Goal: Information Seeking & Learning: Learn about a topic

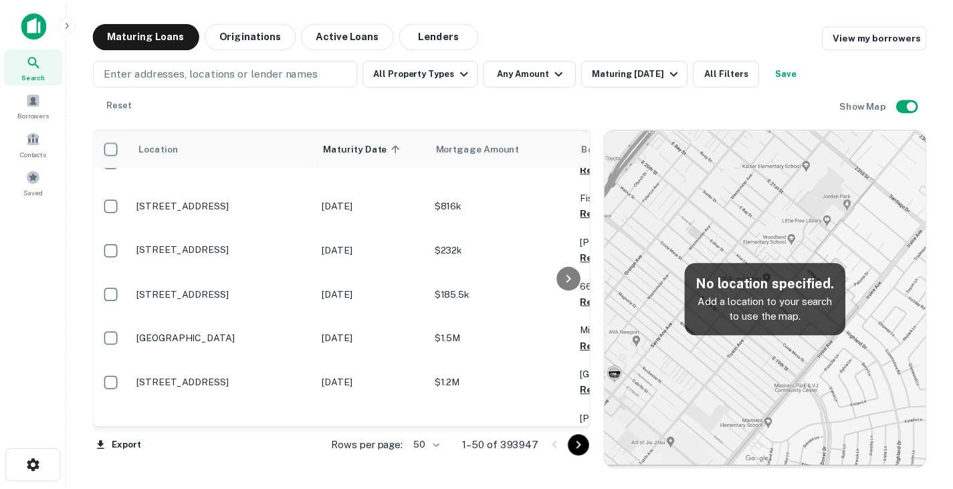
scroll to position [0, 2]
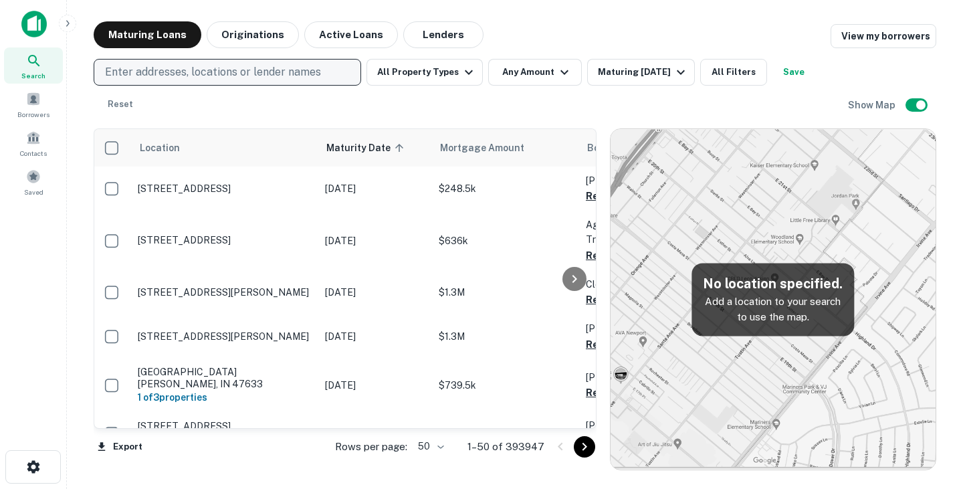
click at [193, 71] on p "Enter addresses, locations or lender names" at bounding box center [213, 72] width 216 height 16
type input "**********"
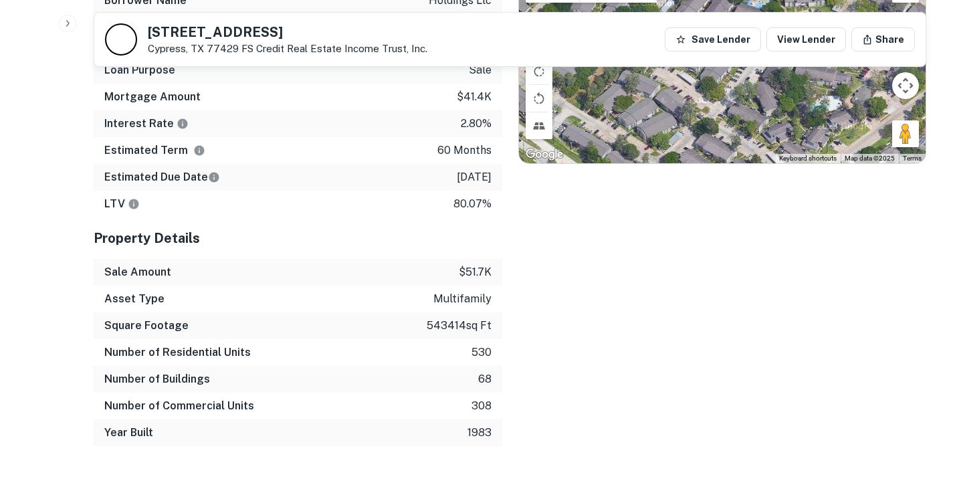
scroll to position [1000, 0]
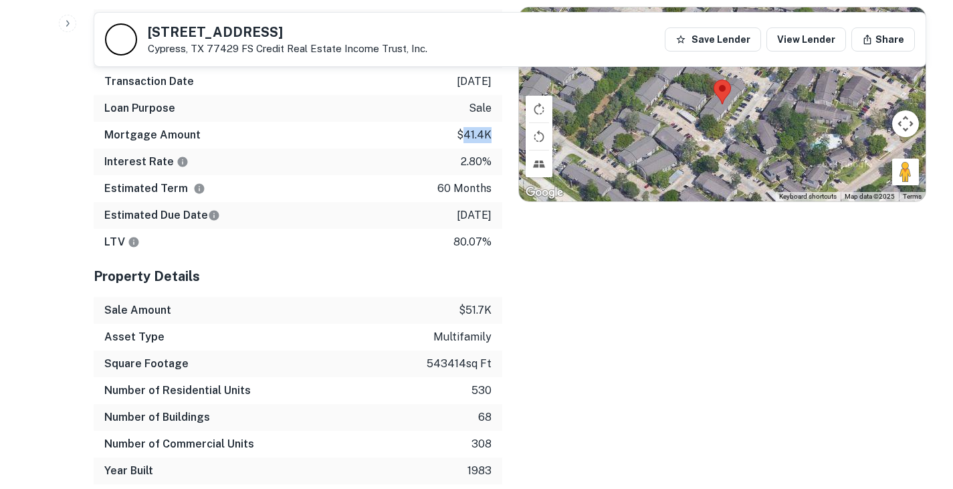
drag, startPoint x: 464, startPoint y: 132, endPoint x: 498, endPoint y: 144, distance: 35.3
click at [498, 144] on div "Mortgage Amount $41.4k" at bounding box center [298, 135] width 409 height 27
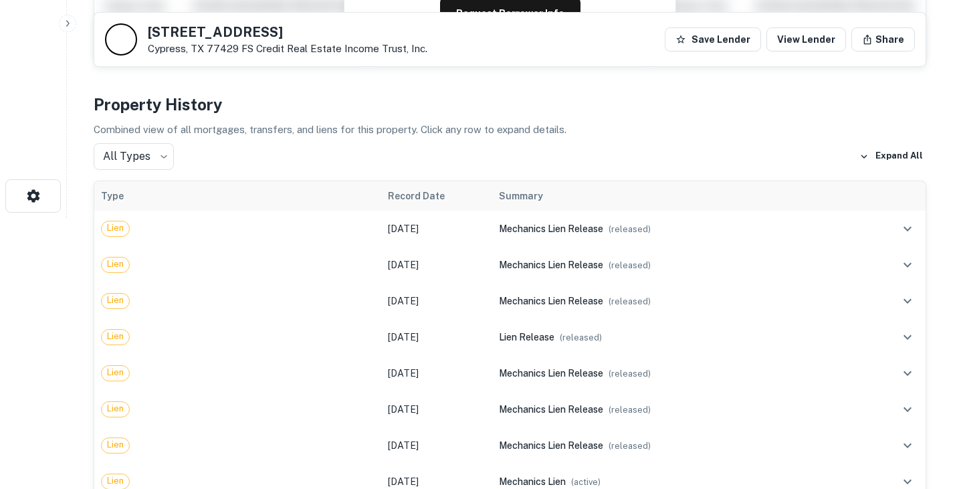
scroll to position [270, 0]
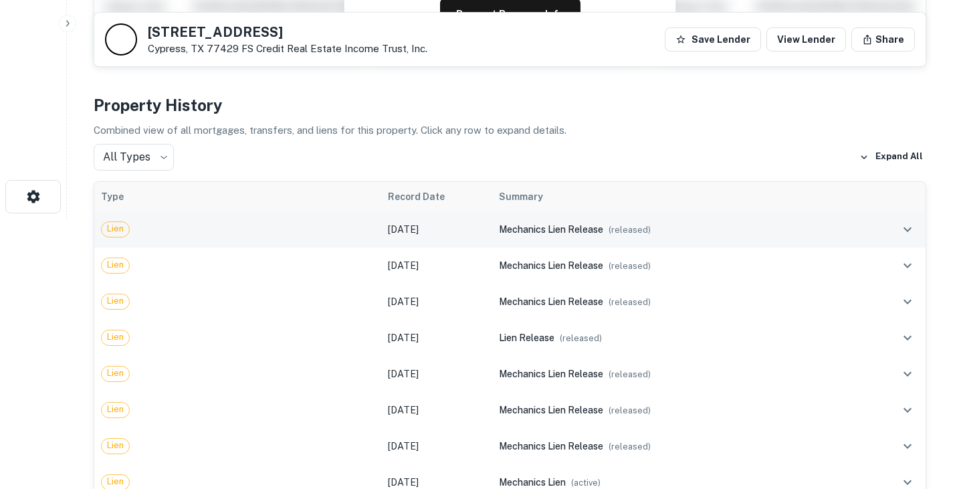
click at [460, 234] on td "[DATE]" at bounding box center [436, 229] width 111 height 36
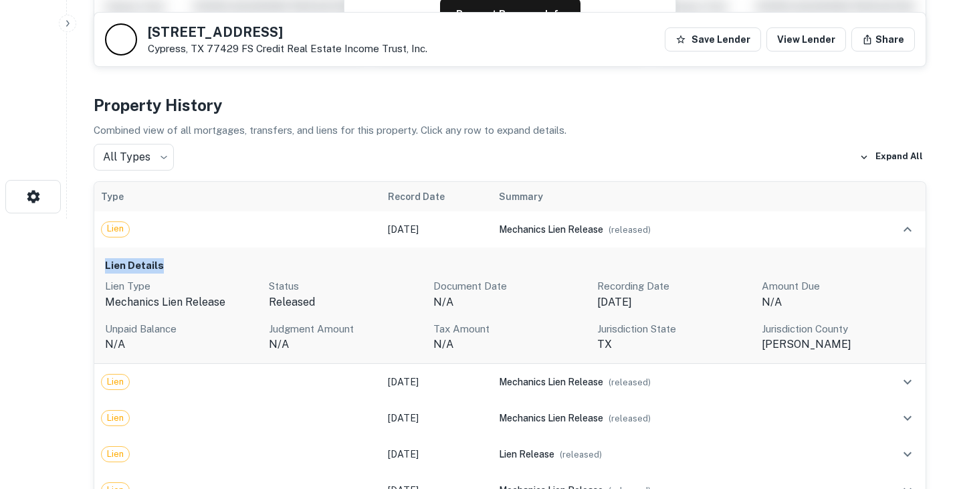
drag, startPoint x: 104, startPoint y: 264, endPoint x: 175, endPoint y: 268, distance: 71.0
click at [175, 268] on div "Lien Details Lien Type mechanics lien release Status released Document Date N/A…" at bounding box center [510, 306] width 832 height 117
copy h6 "Lien Details"
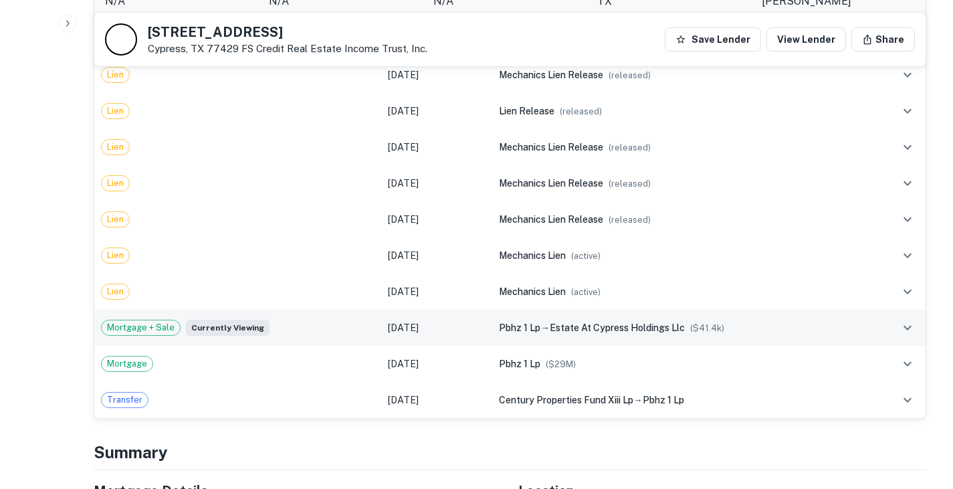
scroll to position [615, 0]
click at [310, 330] on div "Mortgage + Sale Currently viewing" at bounding box center [238, 326] width 274 height 16
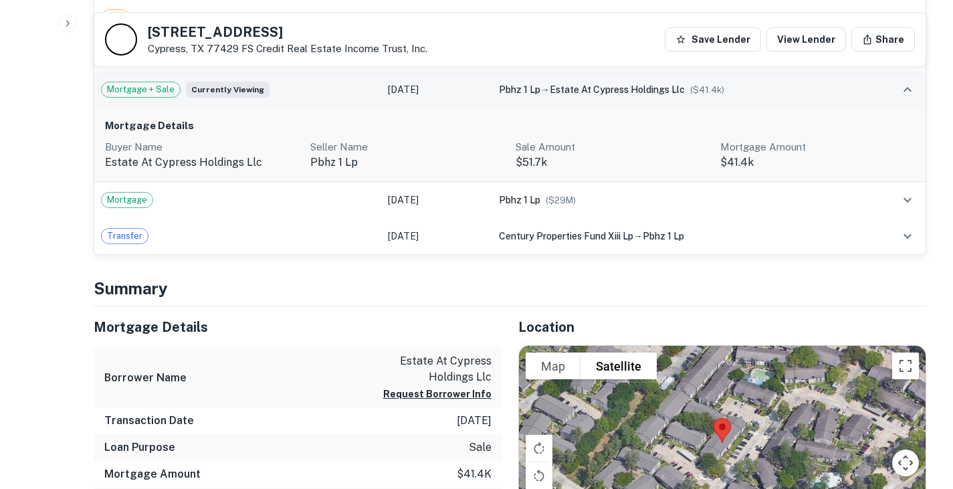
scroll to position [880, 0]
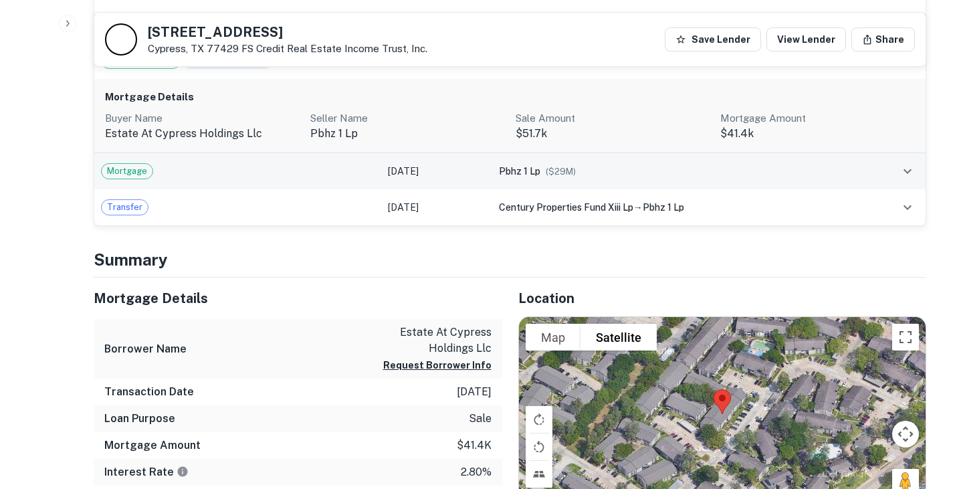
click at [279, 177] on div "Mortgage" at bounding box center [238, 171] width 274 height 16
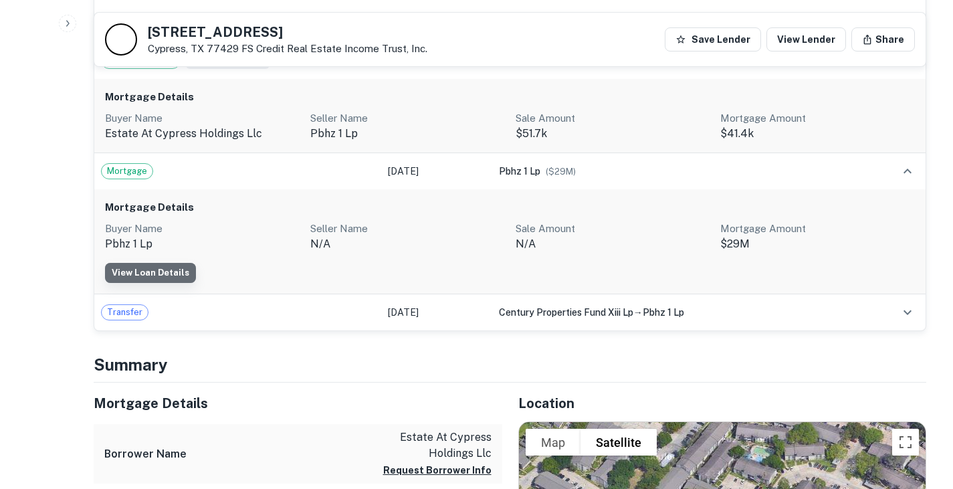
click at [155, 275] on link "View Loan Details" at bounding box center [150, 273] width 91 height 20
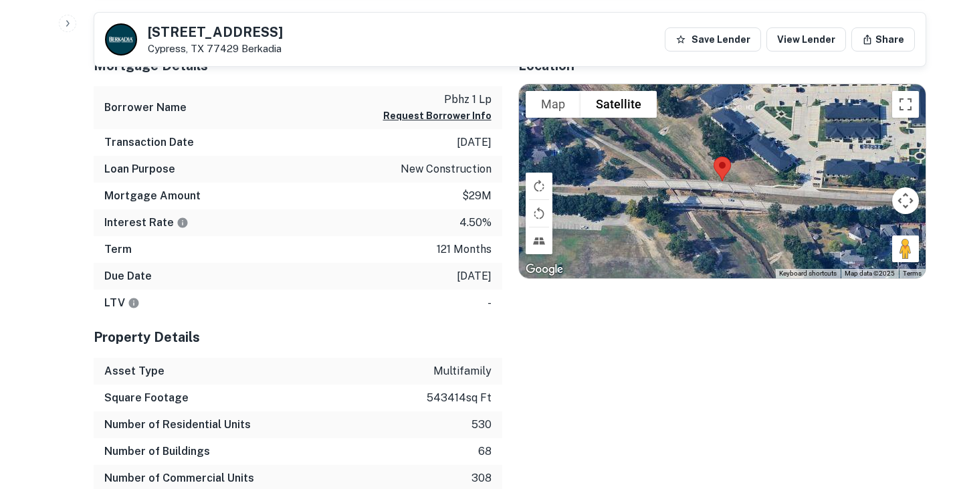
scroll to position [917, 0]
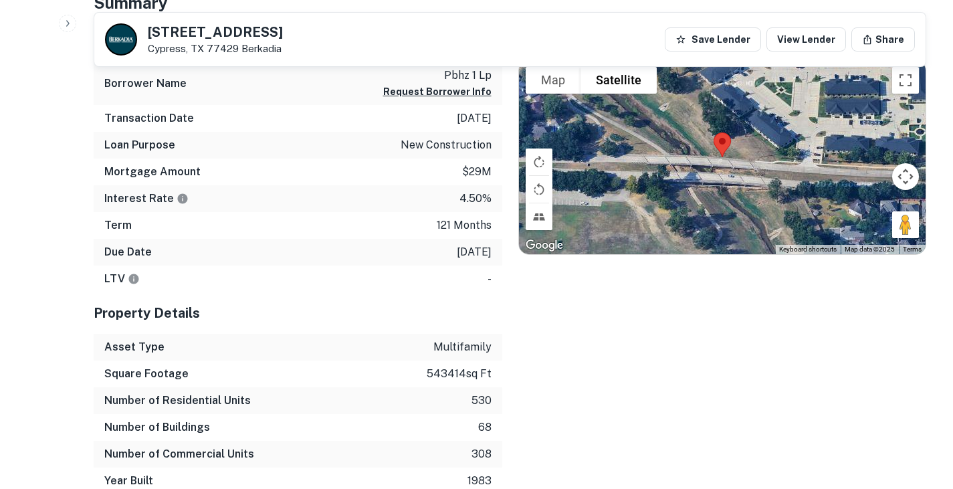
click at [550, 339] on div "Location To navigate the map with touch gestures double-tap and hold your finge…" at bounding box center [714, 258] width 425 height 474
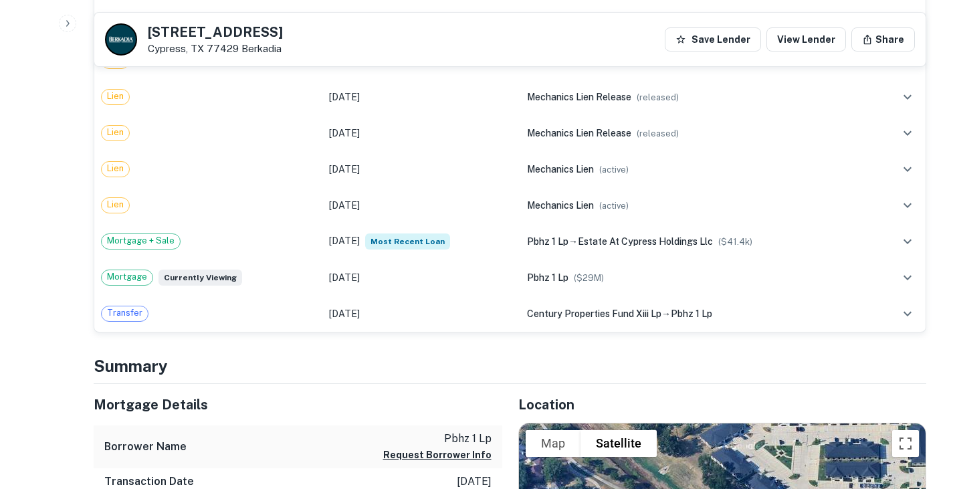
scroll to position [521, 0]
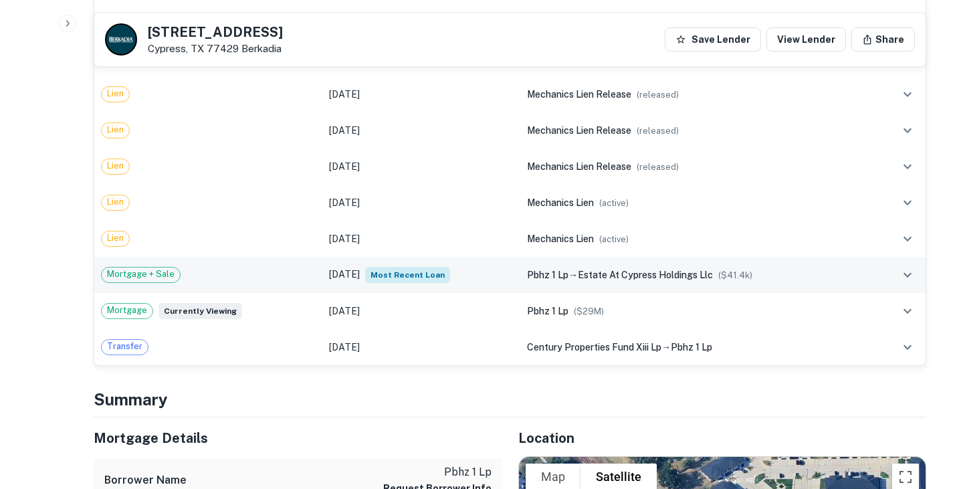
click at [512, 282] on td "Aug 26, 2021 Most Recent Loan" at bounding box center [421, 275] width 198 height 36
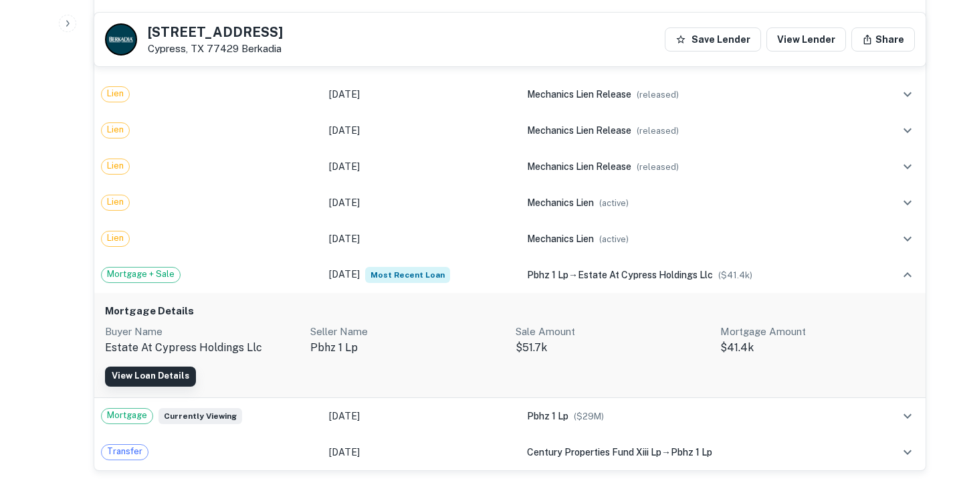
click at [172, 377] on link "View Loan Details" at bounding box center [150, 377] width 91 height 20
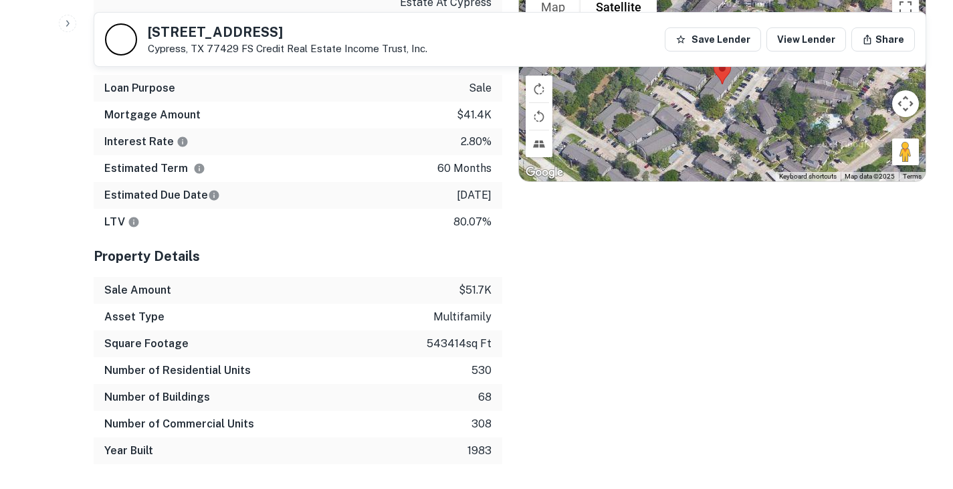
scroll to position [991, 0]
drag, startPoint x: 0, startPoint y: 0, endPoint x: 538, endPoint y: 327, distance: 629.6
click at [538, 327] on div "Location To navigate the map with touch gestures double-tap and hold your finge…" at bounding box center [714, 205] width 425 height 517
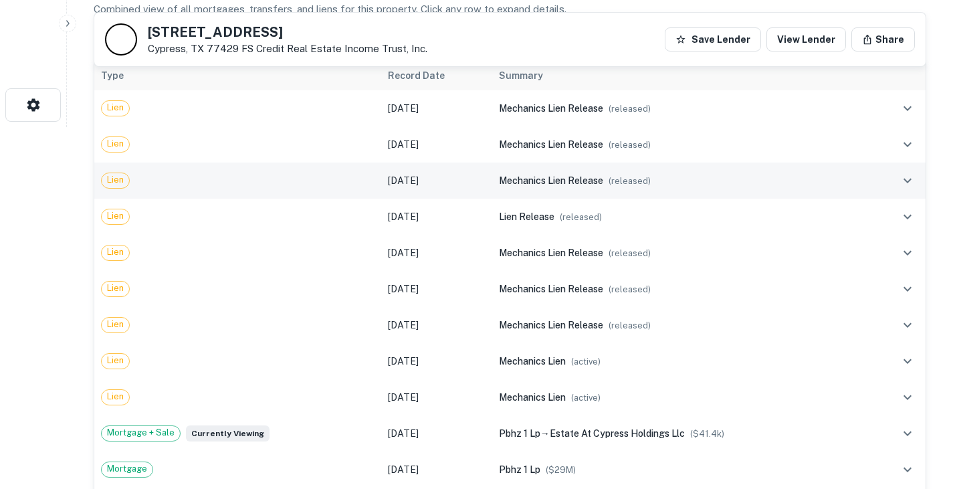
scroll to position [0, 0]
